Goal: Information Seeking & Learning: Learn about a topic

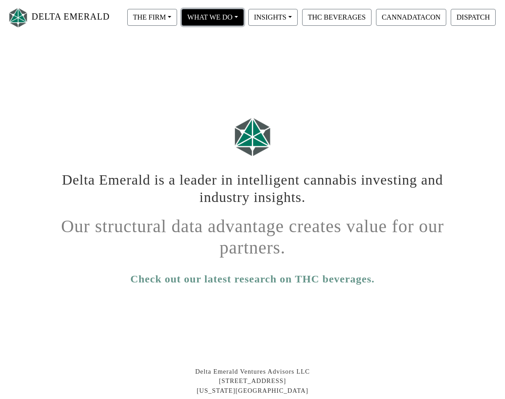
click at [177, 20] on button "WHAT WE DO" at bounding box center [152, 17] width 50 height 17
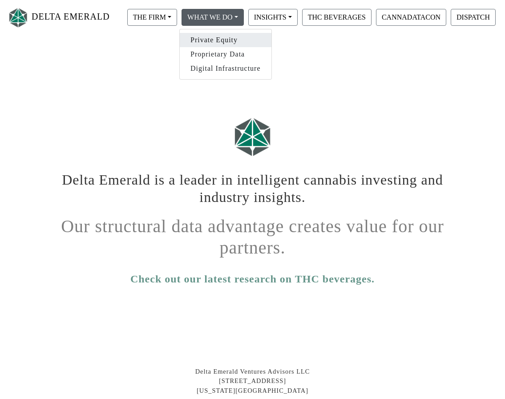
click at [235, 41] on link "Private Equity" at bounding box center [226, 40] width 92 height 14
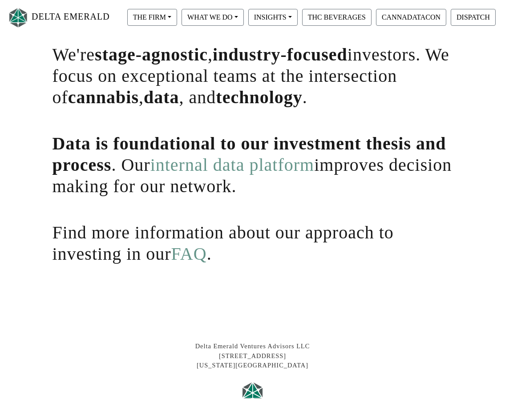
scroll to position [100, 0]
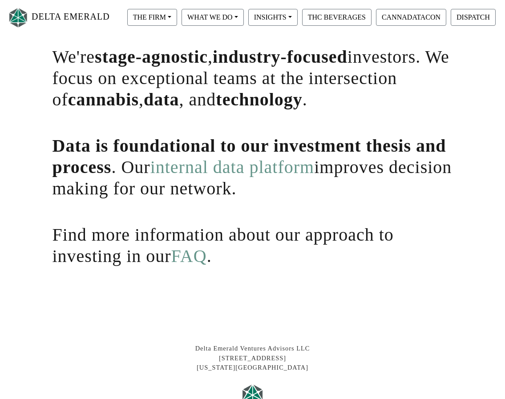
click at [264, 175] on link "internal data platform" at bounding box center [233, 167] width 164 height 20
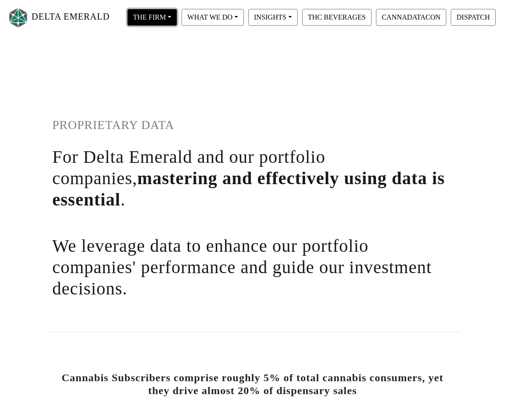
click at [171, 21] on button "THE FIRM" at bounding box center [152, 17] width 50 height 17
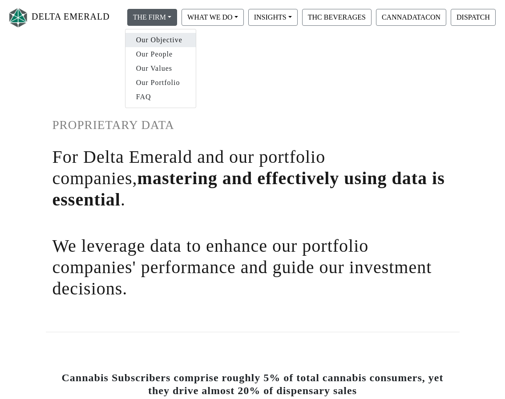
click at [168, 40] on link "Our Objective" at bounding box center [161, 40] width 70 height 14
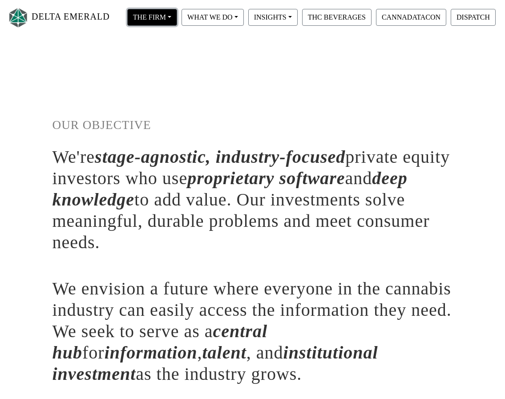
click at [164, 19] on button "THE FIRM" at bounding box center [152, 17] width 50 height 17
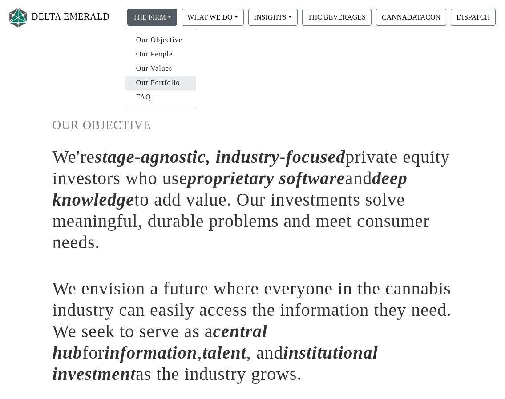
click at [163, 81] on link "Our Portfolio" at bounding box center [161, 83] width 70 height 14
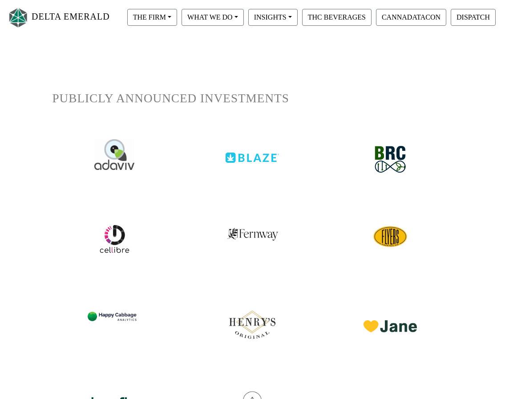
scroll to position [26, 0]
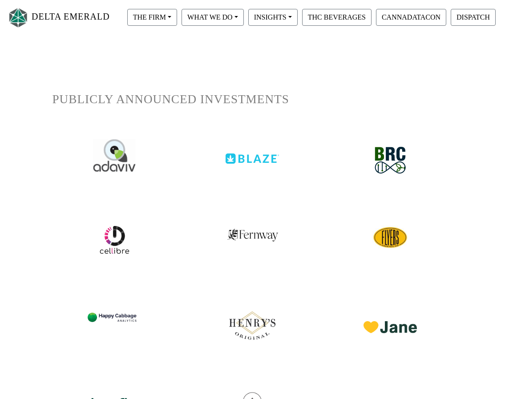
click at [116, 158] on img at bounding box center [115, 155] width 42 height 32
click at [258, 155] on img at bounding box center [252, 152] width 56 height 24
click at [399, 159] on img at bounding box center [390, 160] width 47 height 42
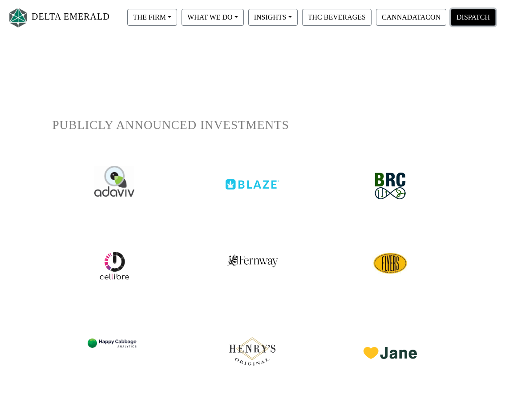
click at [476, 12] on button "DISPATCH" at bounding box center [473, 17] width 45 height 17
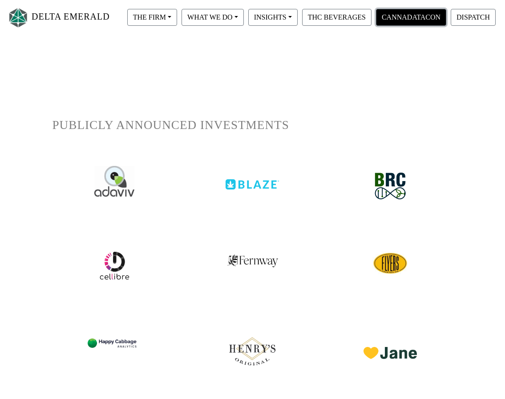
click at [415, 22] on button "CANNADATACON" at bounding box center [411, 17] width 70 height 17
